Goal: Book appointment/travel/reservation

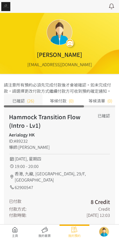
click at [10, 234] on link at bounding box center [15, 232] width 30 height 11
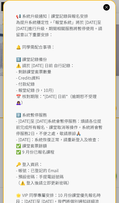
click at [49, 22] on div "📢 系統升級通知｜課堂記錄與報名安排 為提升系統穩定性，「報堂系統」將於 [DATE]至 [DATE]進行升級，期間相關服務將暫停使用。請留意以下重要安排： …" at bounding box center [59, 118] width 87 height 210
click at [102, 8] on div "📢 系統升級通知｜課堂記錄與報名安排 為提升系統穩定性，「報堂系統」將於 2025 年 9 月 1 日至 2 日進行升級，期間相關服務將暫停使用。請留意以下重…" at bounding box center [59, 121] width 113 height 242
click at [105, 9] on icon at bounding box center [106, 7] width 5 height 5
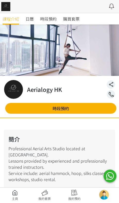
click at [46, 22] on link "時段預約" at bounding box center [48, 18] width 16 height 11
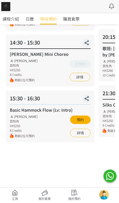
scroll to position [109, 0]
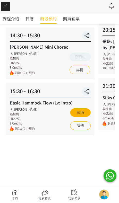
click at [1, 141] on div "時段預約 時段預約 所有課程 所有課程 Hammock Transition Flow (Intro - Lv1) 歌班: 麥浚龍《劊子手最後一夜》by Ra…" at bounding box center [59, 59] width 119 height 276
